Goal: Task Accomplishment & Management: Manage account settings

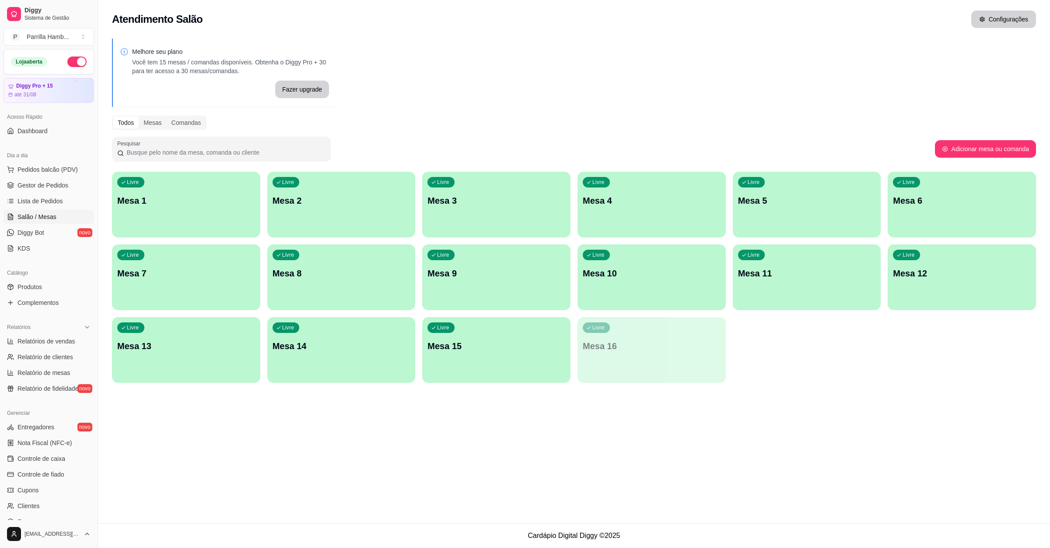
click at [975, 22] on button "Configurações" at bounding box center [1004, 20] width 65 height 18
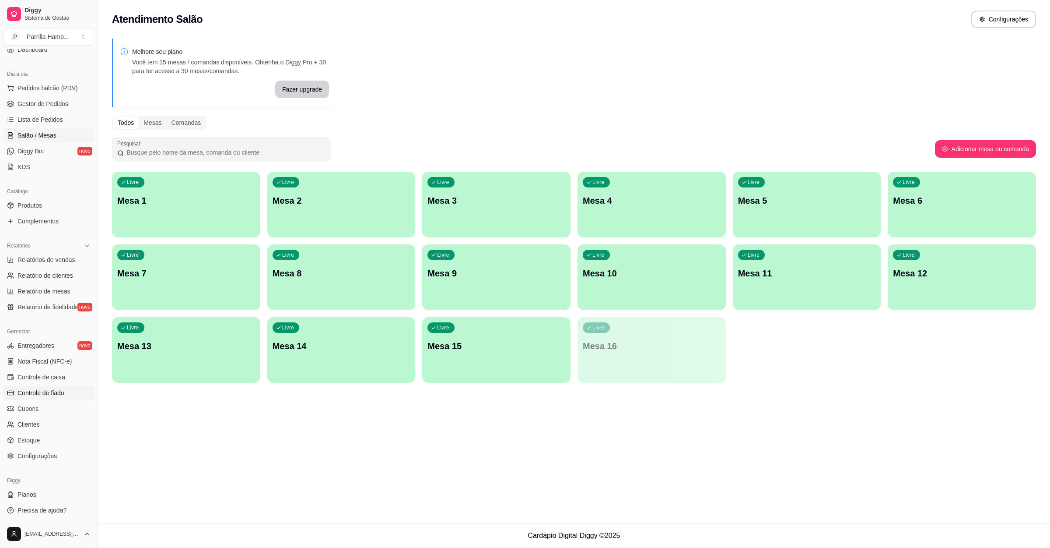
scroll to position [83, 0]
click at [56, 453] on link "Configurações" at bounding box center [49, 455] width 91 height 14
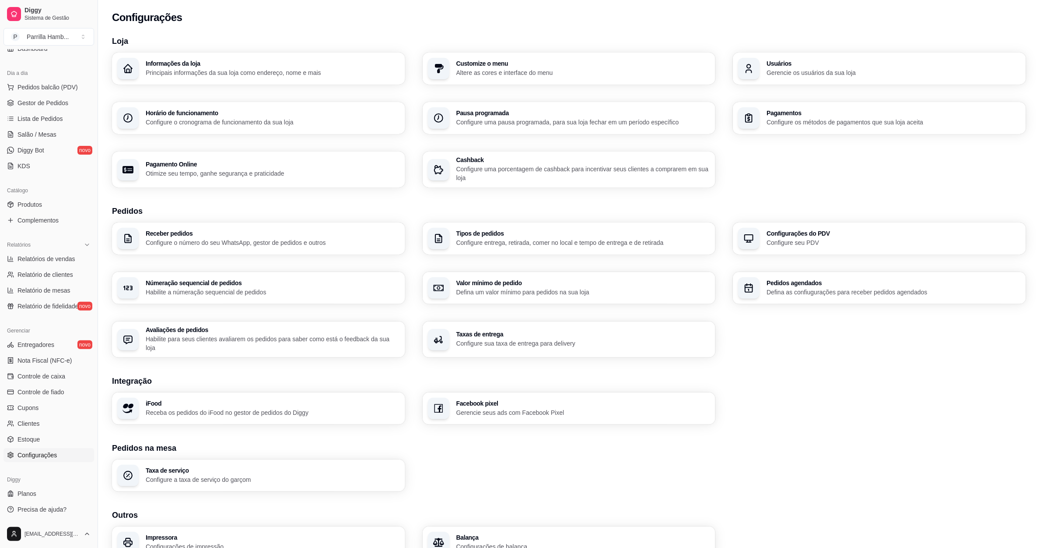
click at [803, 84] on div "Usuários Gerencie os usuários da sua loja" at bounding box center [879, 69] width 293 height 32
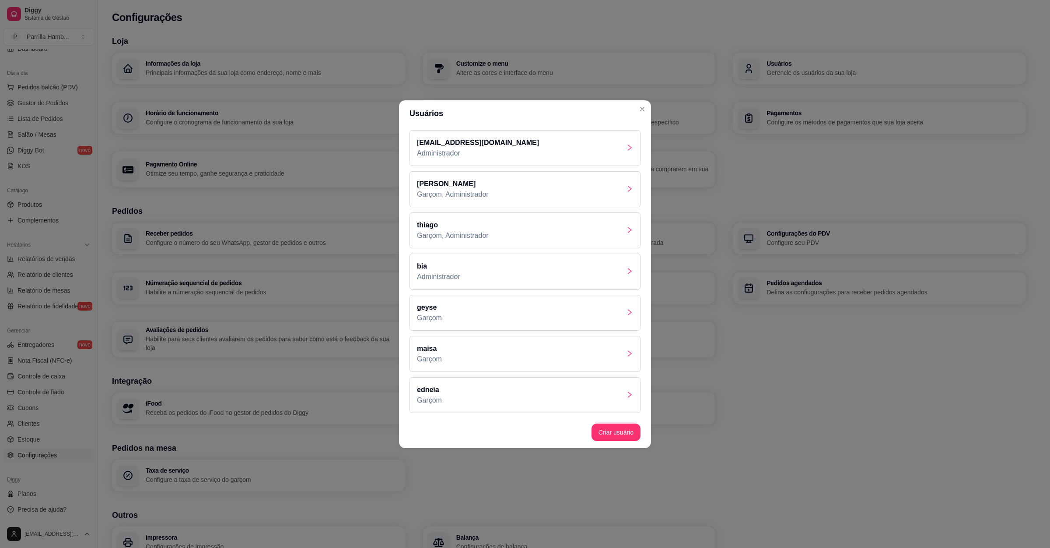
click at [497, 232] on div "[PERSON_NAME], Administrador" at bounding box center [525, 230] width 231 height 36
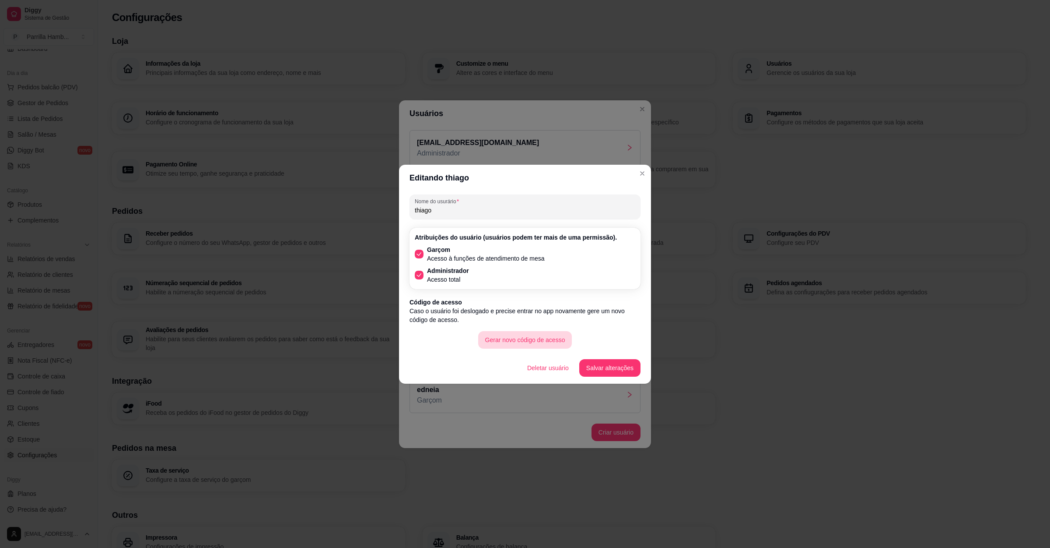
click at [506, 337] on button "Gerar novo código de acesso" at bounding box center [525, 340] width 94 height 18
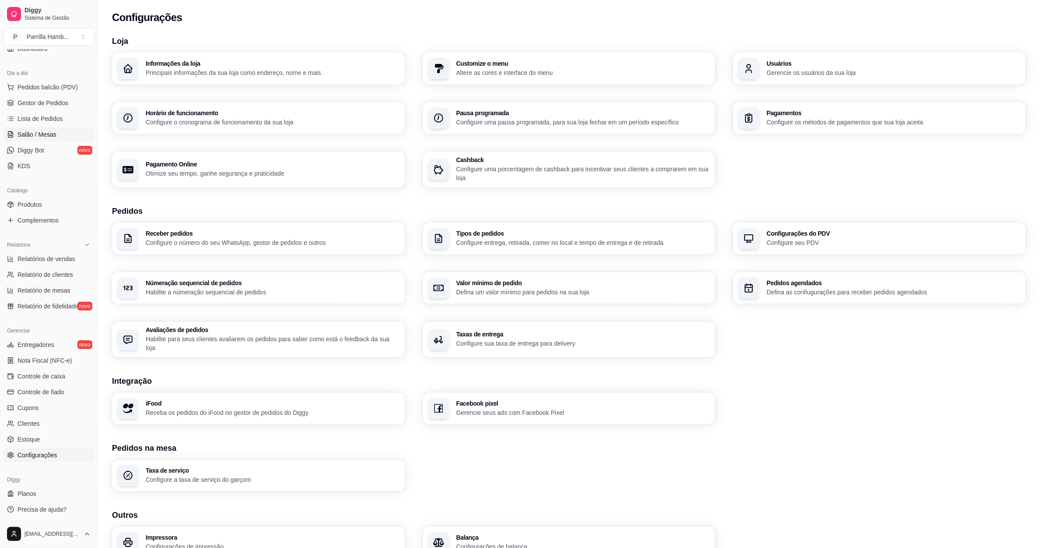
click at [37, 134] on span "Salão / Mesas" at bounding box center [37, 134] width 39 height 9
